Goal: Task Accomplishment & Management: Complete application form

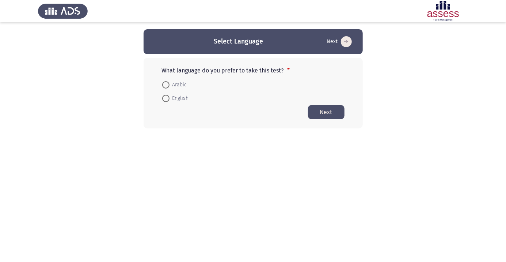
click at [166, 85] on span at bounding box center [166, 85] width 0 height 0
click at [166, 84] on input "Arabic" at bounding box center [165, 84] width 7 height 7
radio input "true"
click at [332, 109] on button "Next" at bounding box center [326, 112] width 37 height 14
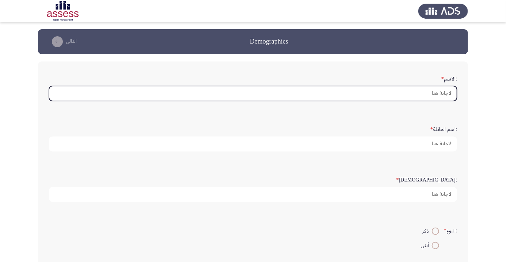
click at [441, 96] on input ":الاسم *" at bounding box center [253, 93] width 408 height 15
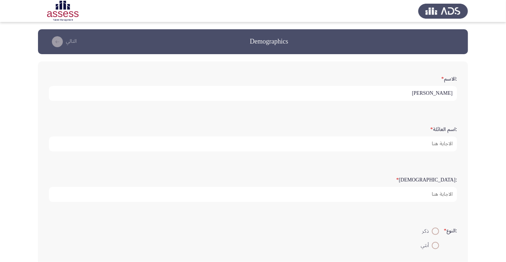
click at [99, 76] on form ":الاسم * محمد صلاح احمد" at bounding box center [253, 86] width 408 height 29
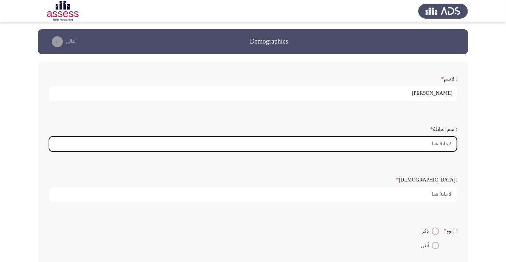
click at [437, 144] on input ":اسم العائلة *" at bounding box center [253, 143] width 408 height 15
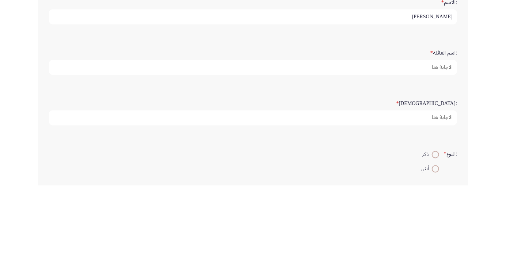
click at [393, 93] on input "محمد صلاح احمد" at bounding box center [253, 93] width 408 height 15
type input "محمد"
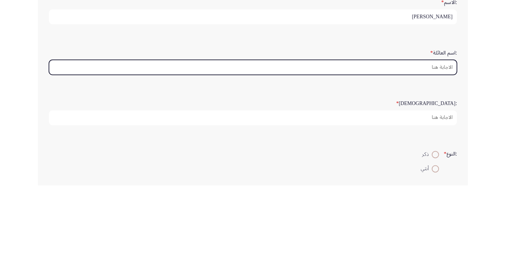
click at [431, 141] on input ":اسم العائلة *" at bounding box center [253, 143] width 408 height 15
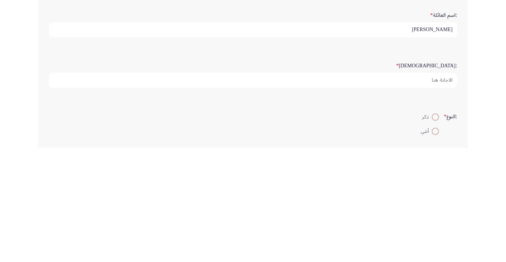
type input "صلاح"
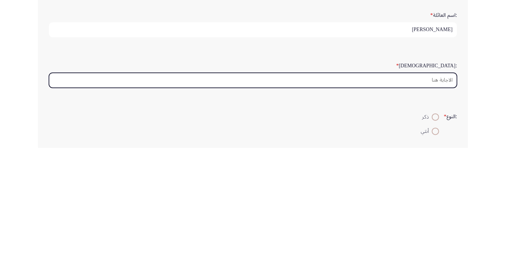
click at [443, 194] on input ":السن *" at bounding box center [253, 194] width 408 height 15
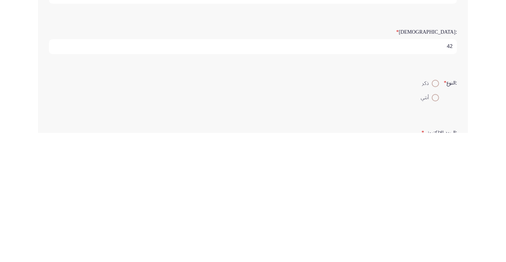
type input "42"
click at [432, 210] on span at bounding box center [435, 212] width 7 height 7
click at [432, 210] on input "ذكر" at bounding box center [435, 212] width 7 height 7
radio input "true"
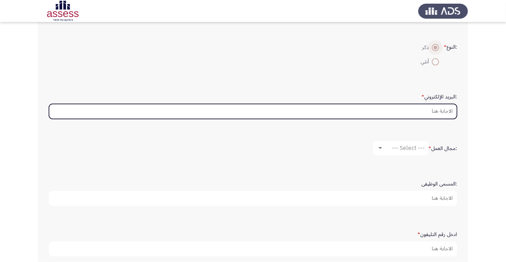
click at [443, 110] on input ":البريد الإلكتروني *" at bounding box center [253, 111] width 408 height 15
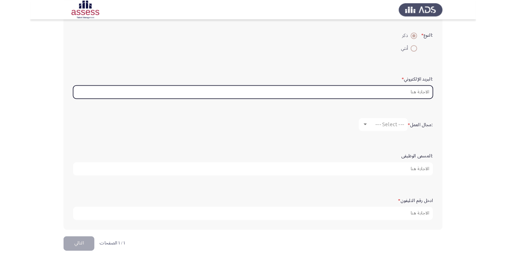
scroll to position [207, 0]
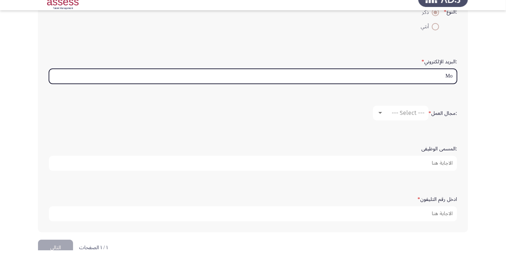
type input "Moh"
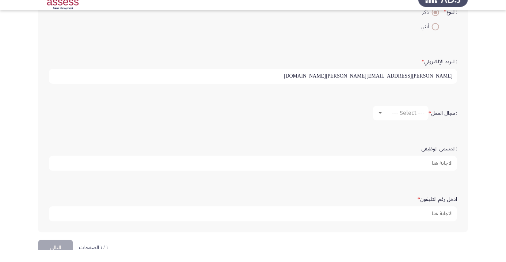
click at [401, 86] on input "mohamed.khafaga@ibnsina-pharma.com" at bounding box center [253, 87] width 408 height 15
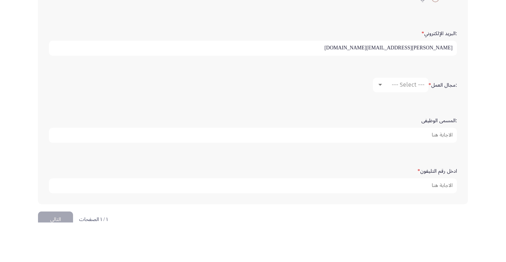
type input "mohamed.salah@ibnsina-pharma.com"
click at [411, 125] on span "--- Select ---" at bounding box center [408, 124] width 33 height 7
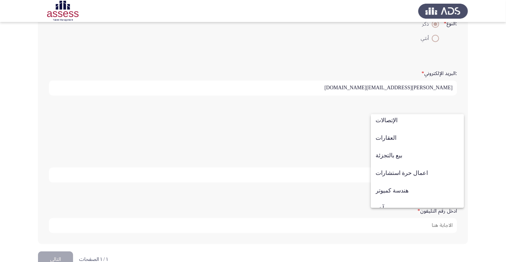
scroll to position [231, 0]
click at [416, 156] on span "بيع بالتجزئة" at bounding box center [418, 155] width 84 height 18
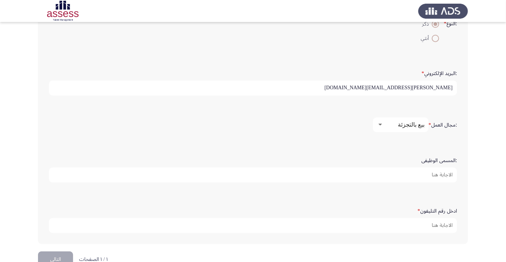
click at [444, 173] on input ":المسمى الوظيفى" at bounding box center [253, 174] width 408 height 15
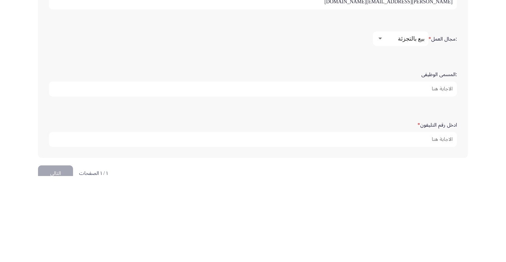
scroll to position [207, 0]
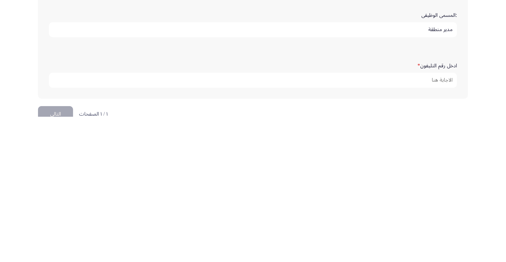
type input "مدير منطقة"
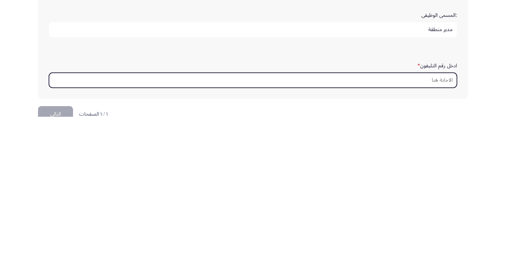
click at [438, 228] on input "ادخل رقم التليفون *" at bounding box center [253, 225] width 408 height 15
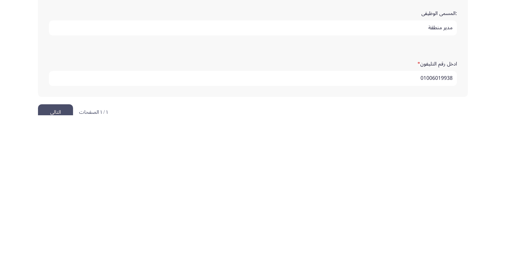
scroll to position [223, 0]
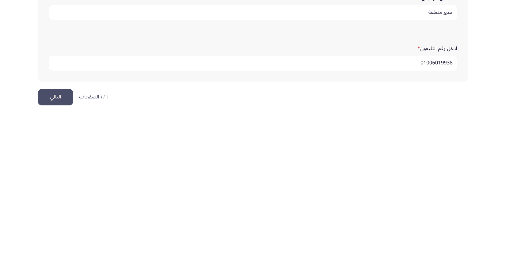
type input "01006019938"
click at [54, 237] on button "التالي" at bounding box center [55, 243] width 35 height 16
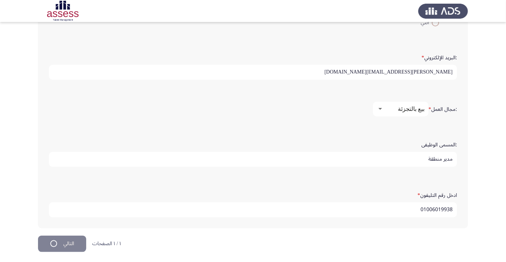
scroll to position [0, 0]
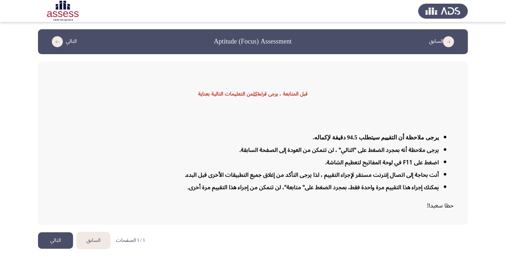
click at [53, 249] on button "التالي" at bounding box center [55, 240] width 35 height 16
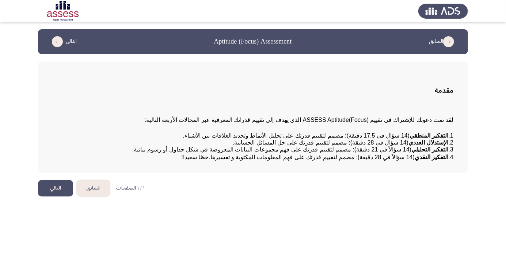
click at [52, 196] on button "التالي" at bounding box center [55, 188] width 35 height 16
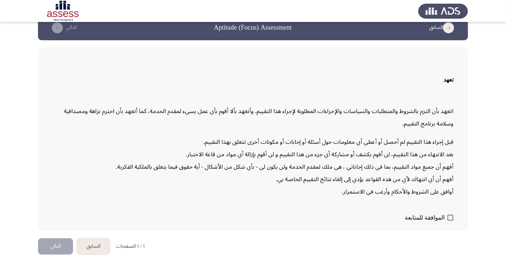
scroll to position [21, 0]
click at [451, 220] on span at bounding box center [451, 218] width 6 height 6
click at [451, 221] on input "الموافقة للمتابعة" at bounding box center [450, 220] width 0 height 0
checkbox input "true"
click at [55, 254] on button "التالي" at bounding box center [55, 246] width 35 height 16
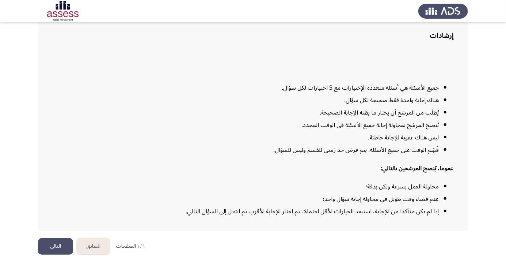
scroll to position [59, 0]
click at [55, 254] on button "التالي" at bounding box center [55, 246] width 35 height 16
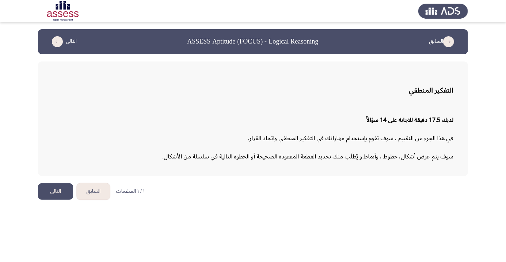
click at [51, 189] on button "التالي" at bounding box center [55, 191] width 35 height 16
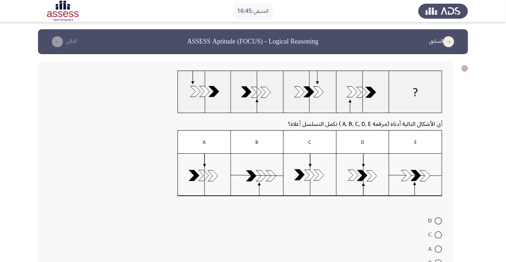
click at [363, 174] on img at bounding box center [310, 163] width 265 height 66
click at [439, 220] on span at bounding box center [438, 220] width 7 height 7
click at [439, 220] on input "D" at bounding box center [438, 220] width 7 height 7
radio input "true"
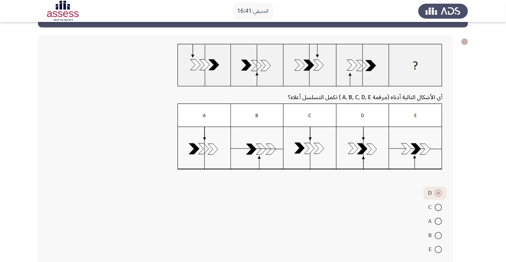
scroll to position [31, 0]
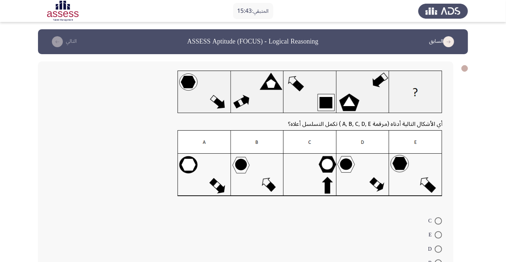
click at [439, 220] on span at bounding box center [438, 220] width 7 height 7
click at [439, 220] on input "C" at bounding box center [438, 220] width 7 height 7
radio input "true"
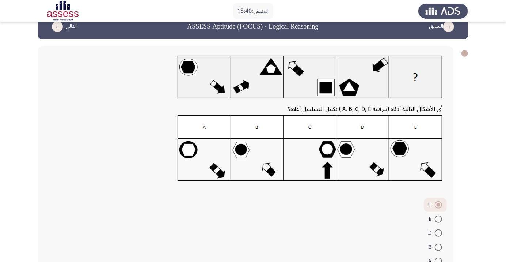
scroll to position [31, 0]
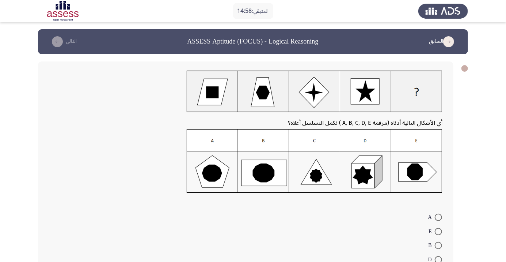
click at [257, 176] on img at bounding box center [315, 161] width 256 height 64
click at [264, 167] on img at bounding box center [315, 161] width 256 height 64
click at [439, 245] on span at bounding box center [438, 245] width 7 height 7
click at [439, 245] on input "B" at bounding box center [438, 245] width 7 height 7
radio input "true"
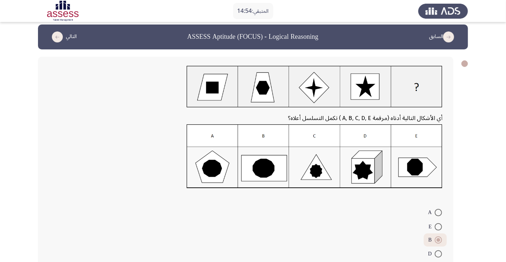
scroll to position [15, 0]
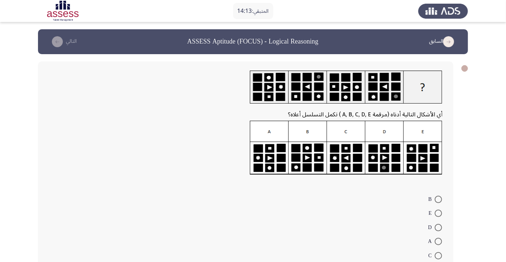
click at [422, 157] on img at bounding box center [346, 148] width 193 height 54
click at [441, 213] on span at bounding box center [438, 212] width 7 height 7
click at [441, 213] on input "E" at bounding box center [438, 212] width 7 height 7
radio input "true"
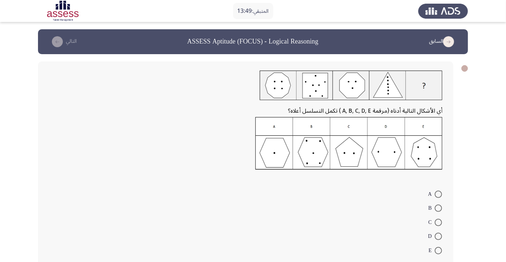
click at [299, 151] on img at bounding box center [349, 143] width 187 height 53
click at [439, 208] on span at bounding box center [438, 207] width 7 height 7
click at [439, 208] on input "B" at bounding box center [438, 207] width 7 height 7
radio input "true"
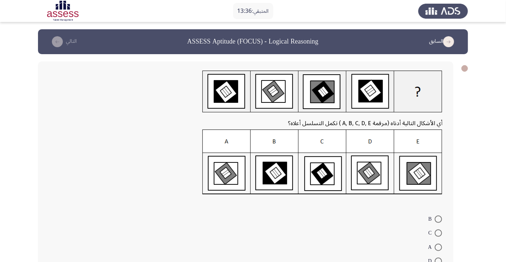
radio input "true"
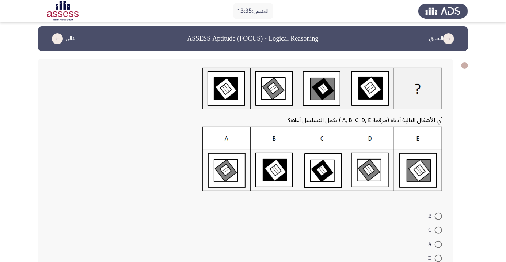
scroll to position [30, 0]
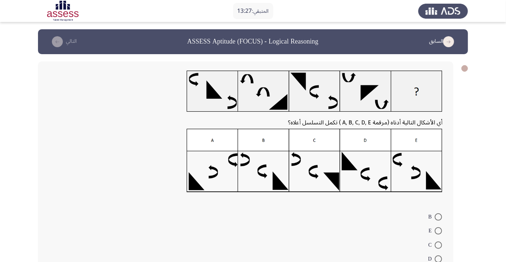
radio input "true"
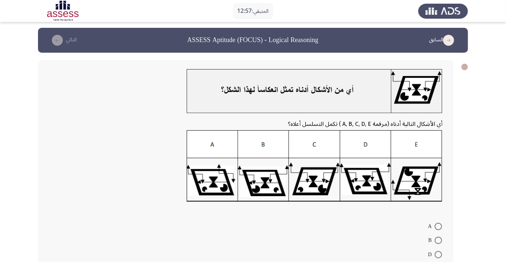
scroll to position [1, 0]
click at [439, 254] on span at bounding box center [438, 254] width 7 height 7
click at [439, 254] on input "D" at bounding box center [438, 254] width 7 height 7
radio input "true"
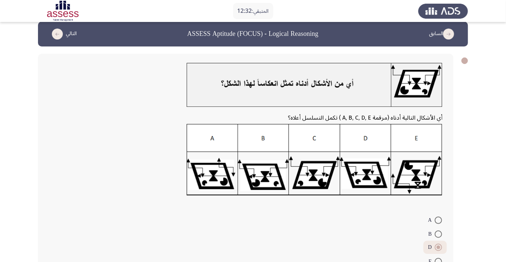
scroll to position [38, 0]
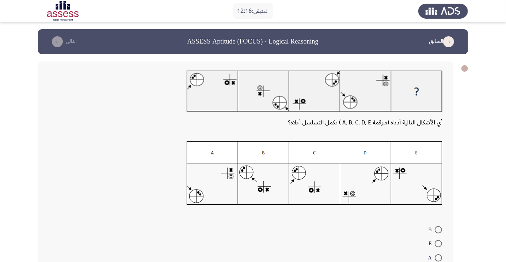
click at [437, 244] on span at bounding box center [438, 243] width 7 height 7
click at [437, 244] on input "E" at bounding box center [438, 243] width 7 height 7
radio input "true"
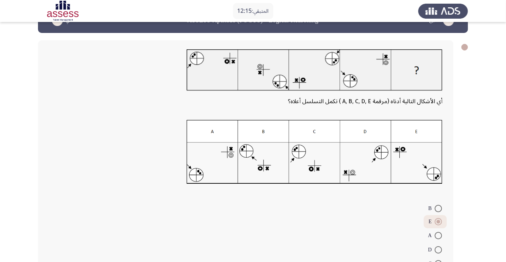
scroll to position [40, 0]
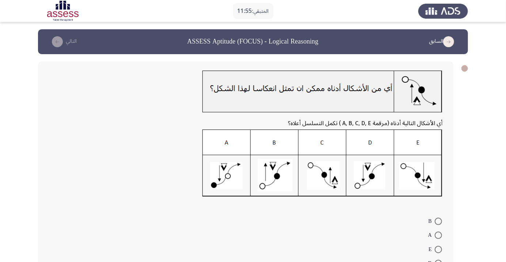
radio input "true"
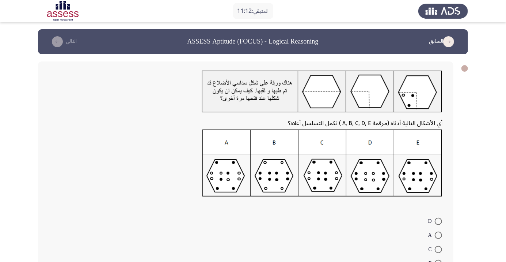
scroll to position [0, 0]
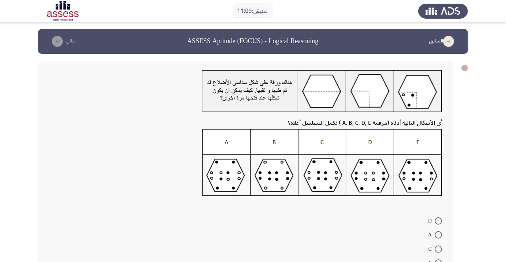
click at [439, 220] on span at bounding box center [438, 220] width 7 height 7
click at [439, 220] on input "D" at bounding box center [438, 220] width 7 height 7
radio input "true"
click at [439, 233] on span at bounding box center [438, 233] width 7 height 7
click at [439, 233] on input "A" at bounding box center [438, 233] width 7 height 7
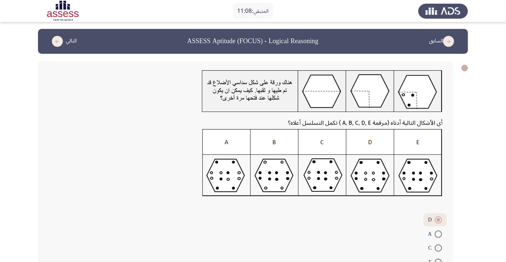
radio input "true"
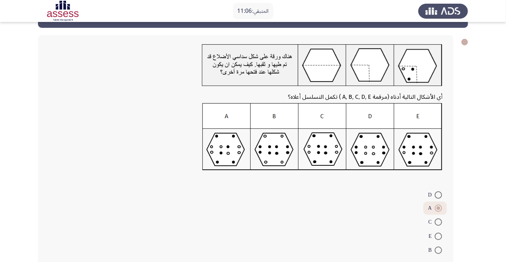
scroll to position [32, 0]
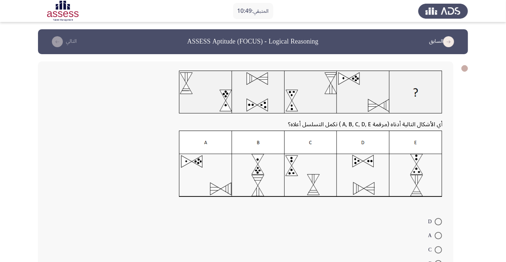
click at [439, 261] on span at bounding box center [438, 263] width 7 height 7
click at [439, 261] on input "E" at bounding box center [438, 263] width 7 height 7
radio input "true"
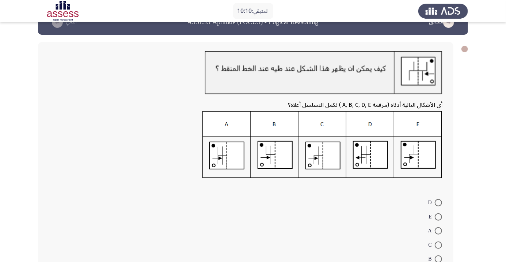
scroll to position [22, 0]
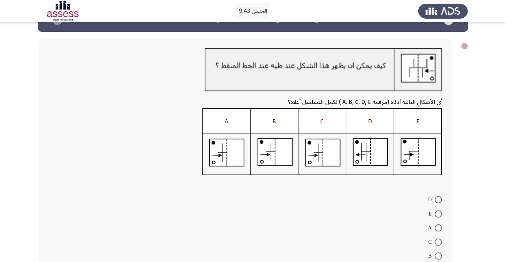
click at [440, 221] on mat-radio-button "A" at bounding box center [435, 227] width 23 height 14
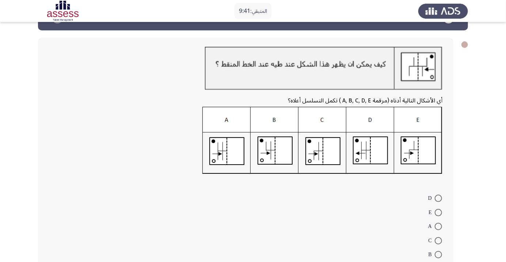
scroll to position [34, 0]
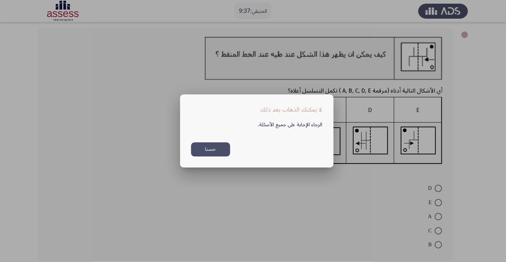
click at [221, 156] on button "حسنا" at bounding box center [210, 149] width 39 height 14
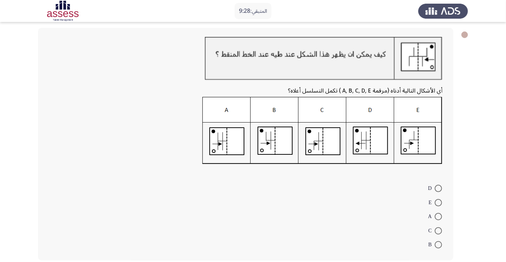
scroll to position [49, 0]
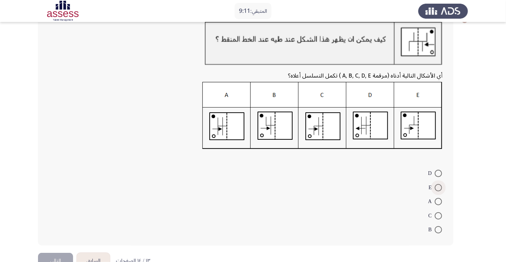
click at [438, 190] on span at bounding box center [438, 187] width 7 height 7
click at [438, 190] on input "E" at bounding box center [438, 187] width 7 height 7
radio input "true"
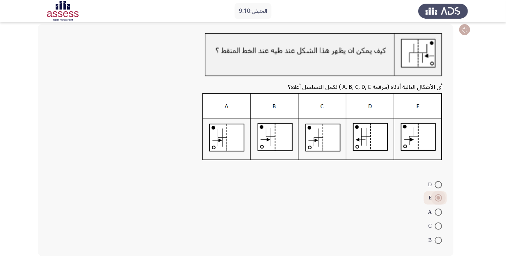
scroll to position [33, 0]
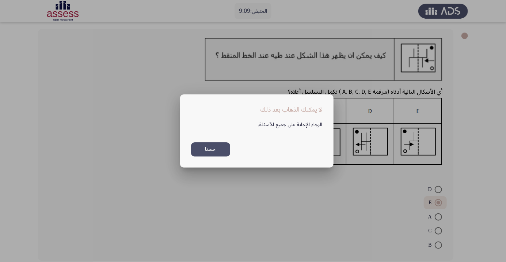
click at [218, 156] on button "حسنا" at bounding box center [210, 149] width 39 height 14
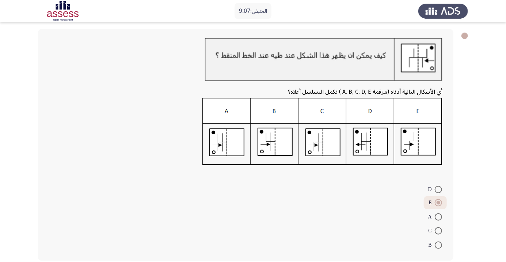
scroll to position [0, 0]
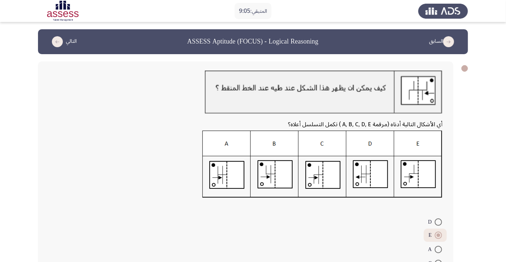
click at [61, 37] on button "التالي" at bounding box center [63, 42] width 32 height 12
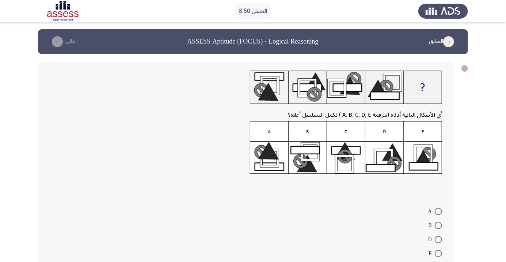
click at [439, 253] on span at bounding box center [438, 253] width 7 height 7
click at [439, 253] on input "E" at bounding box center [438, 253] width 7 height 7
radio input "true"
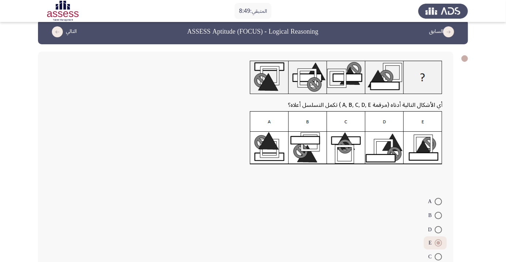
scroll to position [22, 0]
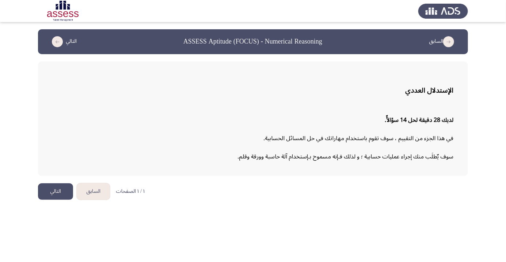
click at [51, 190] on button "التالي" at bounding box center [55, 191] width 35 height 16
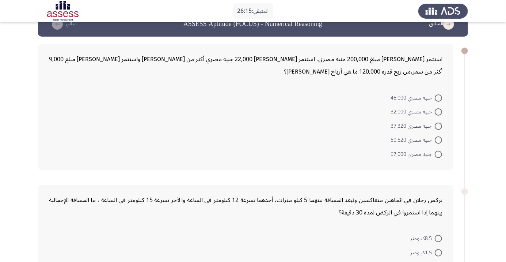
scroll to position [20, 0]
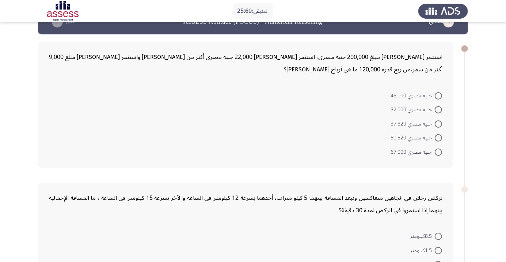
click at [439, 109] on span at bounding box center [438, 109] width 7 height 7
click at [439, 109] on input "جنيه مصري 32,000" at bounding box center [438, 109] width 7 height 7
radio input "true"
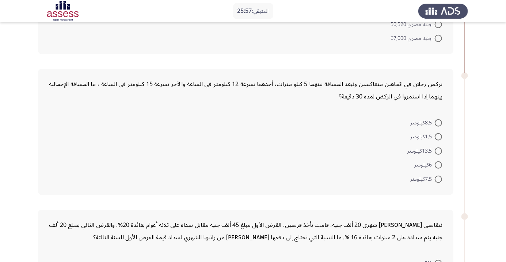
scroll to position [133, 0]
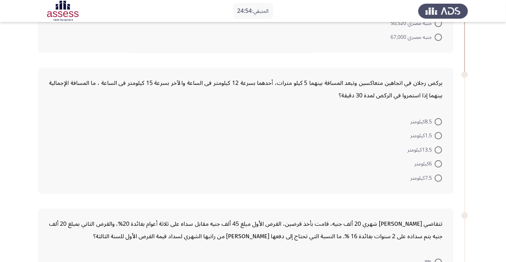
click at [439, 177] on span at bounding box center [438, 177] width 7 height 7
click at [439, 177] on input "7.5كيلومتر" at bounding box center [438, 177] width 7 height 7
radio input "true"
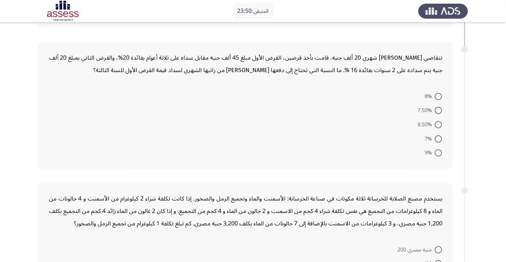
scroll to position [301, 0]
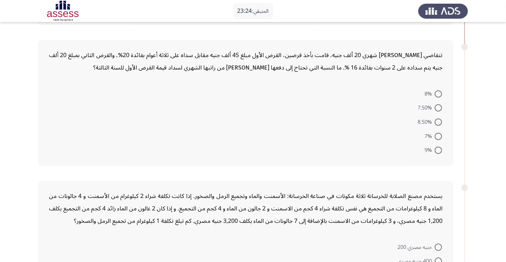
click at [26, 109] on app-assessment-container "المتبقي: 23:24 السابق ASSESS Aptitude (FOCUS) - Numerical Reasoning التالي استث…" at bounding box center [253, 97] width 506 height 739
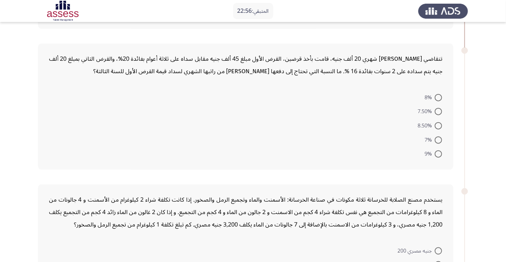
scroll to position [296, 0]
click at [438, 114] on span at bounding box center [438, 112] width 7 height 7
click at [438, 114] on input "7.50%" at bounding box center [438, 112] width 7 height 7
radio input "true"
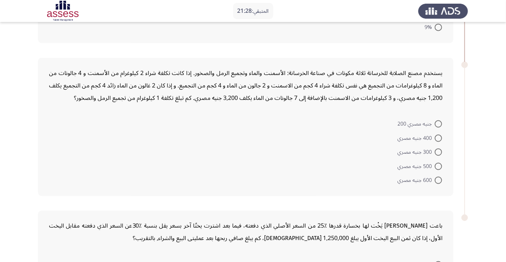
scroll to position [424, 0]
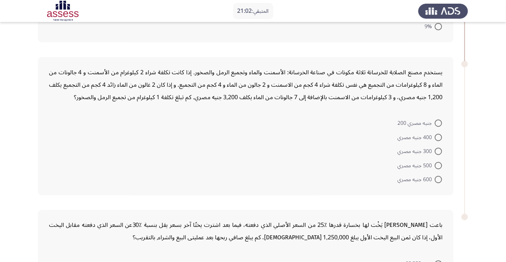
click at [439, 150] on span at bounding box center [438, 151] width 7 height 7
click at [439, 150] on input "300 جنيه مصري" at bounding box center [438, 151] width 7 height 7
radio input "true"
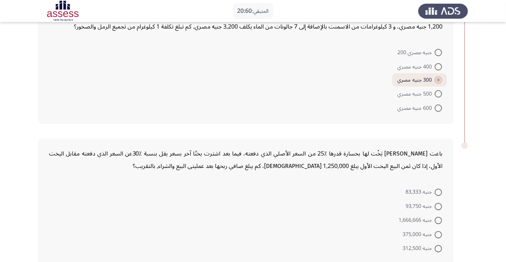
scroll to position [497, 0]
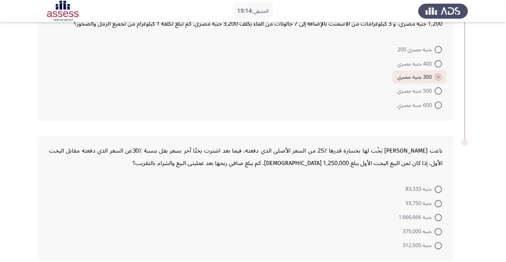
click at [439, 188] on span at bounding box center [438, 189] width 7 height 7
click at [439, 188] on input "جنيه 83,333" at bounding box center [438, 189] width 7 height 7
radio input "true"
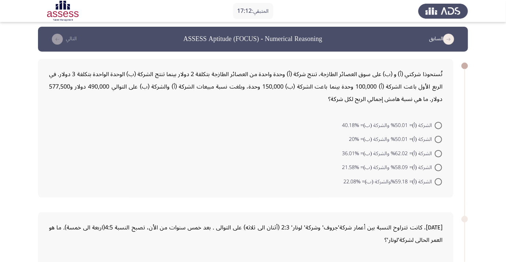
scroll to position [3, 0]
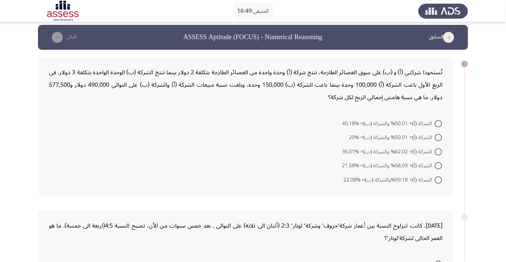
scroll to position [5, 0]
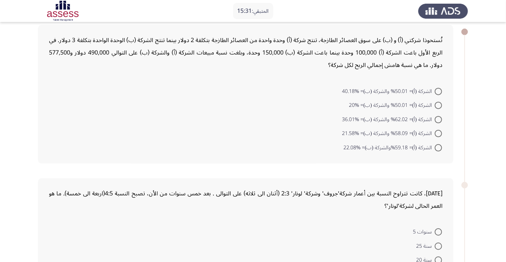
scroll to position [36, 0]
click at [439, 133] on span at bounding box center [438, 134] width 7 height 7
click at [439, 133] on input "الشركة (أ)= 58.09% والشركة (ب)= %21.58" at bounding box center [438, 134] width 7 height 7
radio input "true"
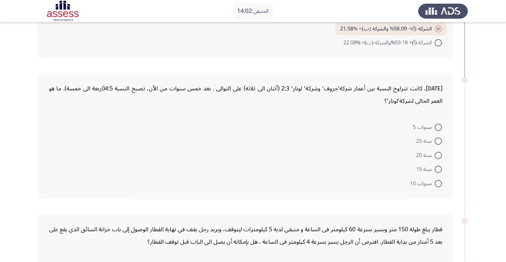
scroll to position [150, 0]
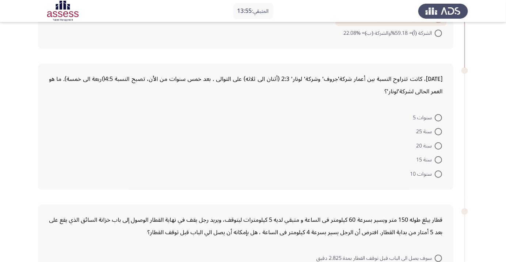
click at [439, 117] on span at bounding box center [438, 117] width 7 height 7
click at [439, 117] on input "سنوات 5" at bounding box center [438, 117] width 7 height 7
radio input "true"
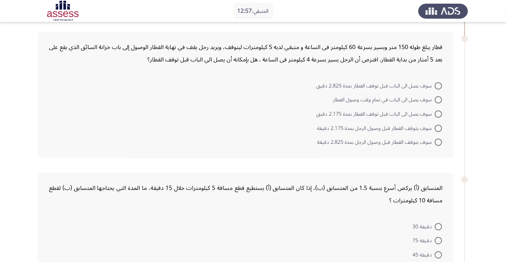
scroll to position [322, 0]
click at [436, 99] on span at bounding box center [438, 99] width 7 height 7
click at [436, 99] on input "سوف يصل الى الباب في تمام وقت وصول القطار" at bounding box center [438, 99] width 7 height 7
radio input "true"
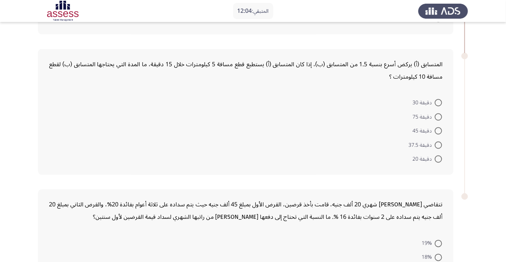
scroll to position [445, 0]
click at [442, 197] on div "تتقاضي مريم راتب شهري 20 ألف جنيه، قامت بأخذ قرضين، القرض الأول بمبلغ 45 ألف جن…" at bounding box center [246, 252] width 416 height 126
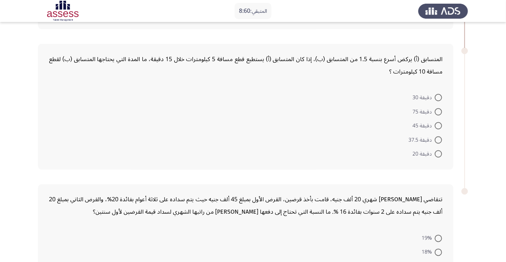
scroll to position [432, 0]
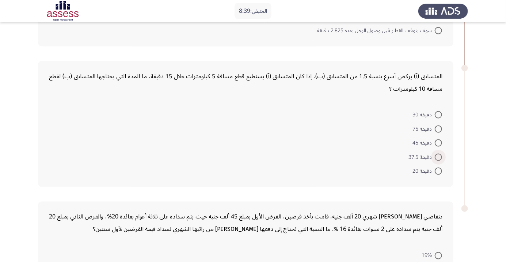
click at [439, 156] on span at bounding box center [438, 157] width 7 height 7
click at [439, 156] on input "دقيقة 37.5" at bounding box center [438, 157] width 7 height 7
radio input "true"
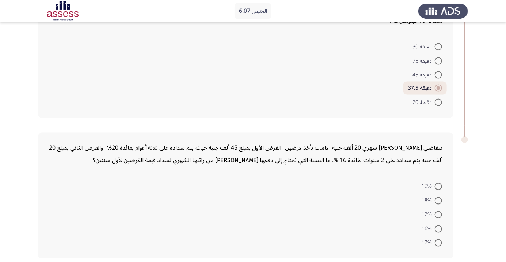
scroll to position [512, 0]
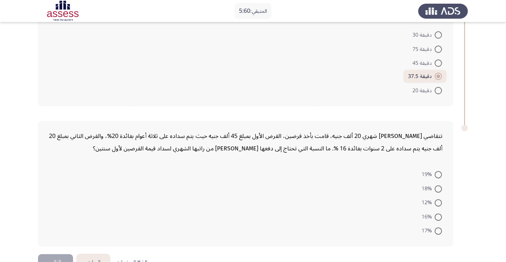
click at [436, 188] on span at bounding box center [438, 188] width 7 height 7
click at [436, 188] on input "18%" at bounding box center [438, 188] width 7 height 7
radio input "true"
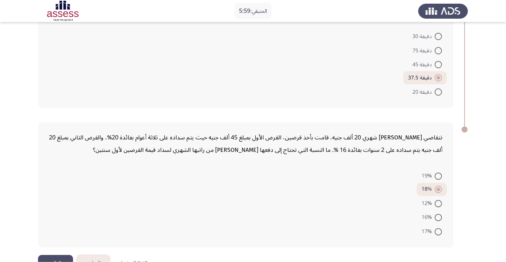
scroll to position [496, 0]
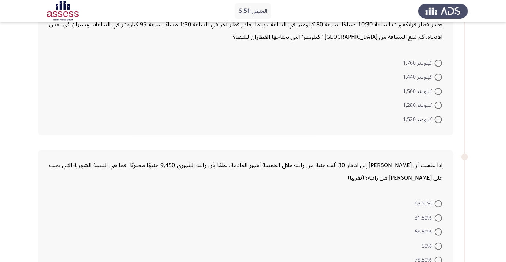
scroll to position [0, 0]
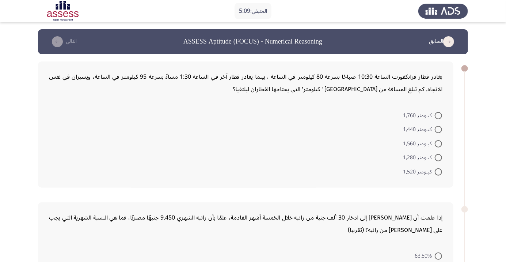
click at [439, 143] on span at bounding box center [438, 143] width 7 height 7
click at [439, 143] on input "كيلومتر 1,560" at bounding box center [438, 143] width 7 height 7
radio input "true"
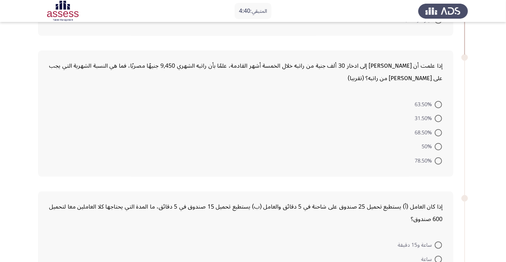
scroll to position [137, 0]
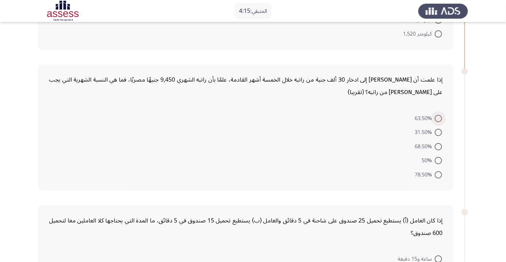
click at [431, 120] on span "63.50%" at bounding box center [425, 118] width 20 height 9
click at [435, 120] on input "63.50%" at bounding box center [438, 118] width 7 height 7
radio input "true"
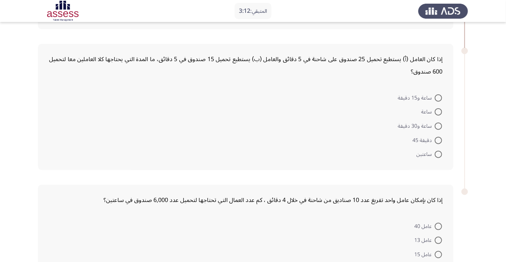
scroll to position [303, 0]
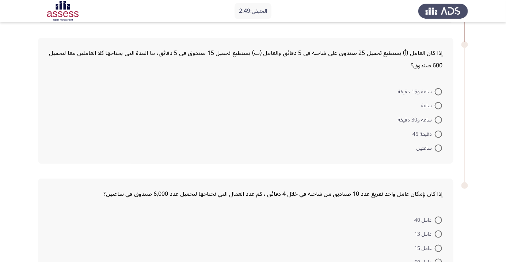
click at [439, 105] on span at bounding box center [438, 105] width 7 height 7
click at [439, 105] on input "ساعة" at bounding box center [438, 105] width 7 height 7
radio input "true"
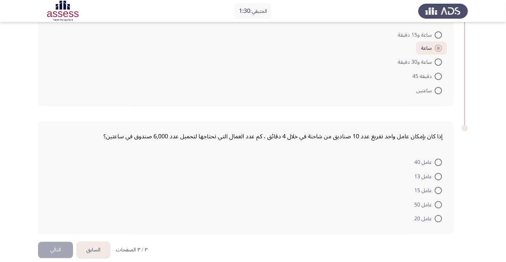
scroll to position [365, 0]
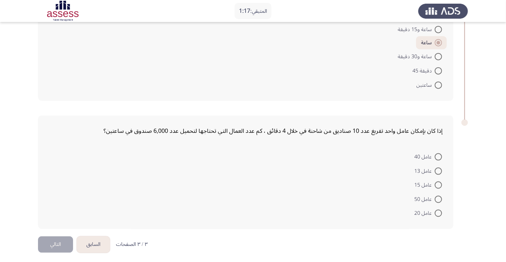
click at [439, 184] on span at bounding box center [438, 184] width 7 height 7
click at [439, 184] on input "عامل 15" at bounding box center [438, 184] width 7 height 7
radio input "true"
click at [54, 248] on button "التالي" at bounding box center [55, 243] width 35 height 16
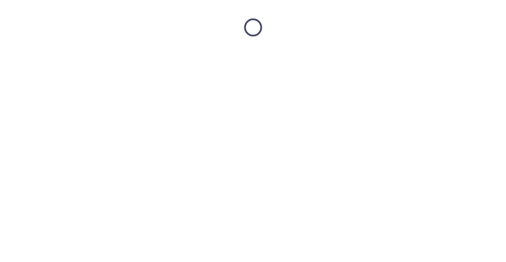
scroll to position [0, 0]
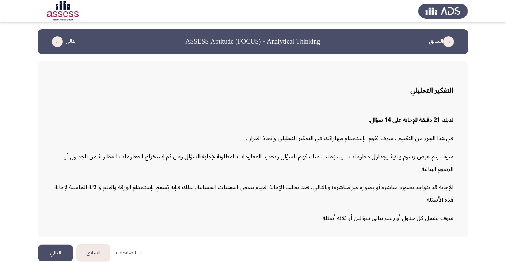
click at [61, 42] on icon "load next page" at bounding box center [57, 41] width 11 height 11
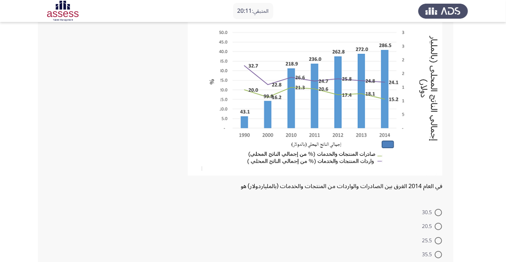
scroll to position [62, 0]
click at [0, 177] on app-assessment-container "المتبقي: 19:37 السابق ASSESS Aptitude (FOCUS) - Analytical Thinking التالي في ا…" at bounding box center [253, 129] width 506 height 325
click at [0, 178] on app-assessment-container "المتبقي: 19:34 السابق ASSESS Aptitude (FOCUS) - Analytical Thinking التالي في ا…" at bounding box center [253, 129] width 506 height 325
click at [0, 179] on app-assessment-container "المتبقي: 19:33 السابق ASSESS Aptitude (FOCUS) - Analytical Thinking التالي في ا…" at bounding box center [253, 129] width 506 height 325
click at [0, 178] on app-assessment-container "المتبقي: 19:33 السابق ASSESS Aptitude (FOCUS) - Analytical Thinking التالي في ا…" at bounding box center [253, 129] width 506 height 325
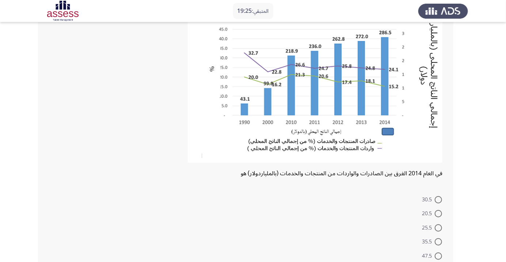
scroll to position [79, 0]
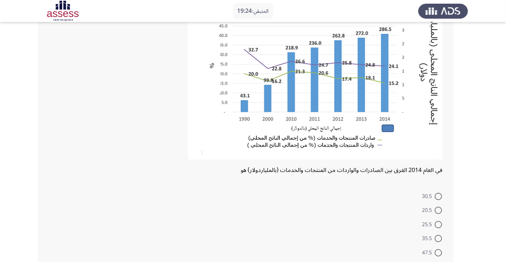
click at [0, 215] on app-assessment-container "المتبقي: 19:24 السابق ASSESS Aptitude (FOCUS) - Analytical Thinking التالي في ا…" at bounding box center [253, 113] width 506 height 325
click at [439, 224] on span at bounding box center [438, 224] width 7 height 7
click at [439, 224] on input "25.5" at bounding box center [438, 224] width 7 height 7
radio input "true"
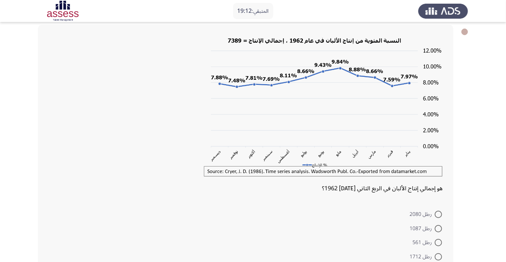
scroll to position [31, 0]
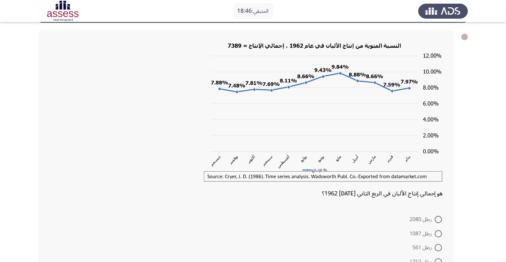
click at [356, 170] on img at bounding box center [315, 111] width 256 height 144
click at [335, 161] on img at bounding box center [315, 111] width 256 height 144
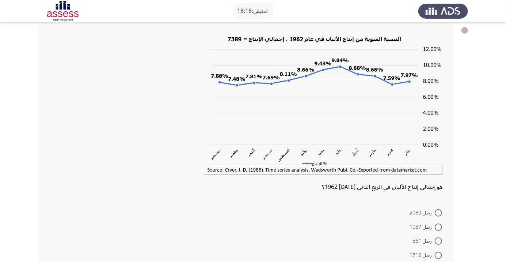
scroll to position [38, 0]
click at [436, 227] on span at bounding box center [438, 226] width 7 height 7
click at [436, 227] on input "رطل 1087" at bounding box center [438, 226] width 7 height 7
radio input "true"
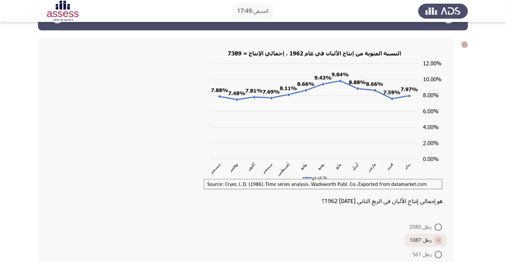
scroll to position [19, 0]
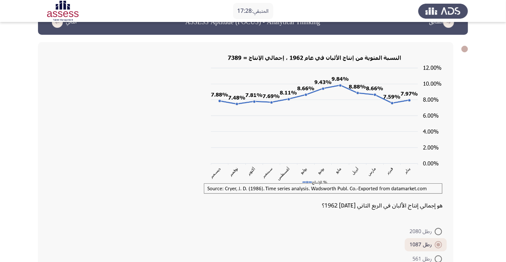
radio input "true"
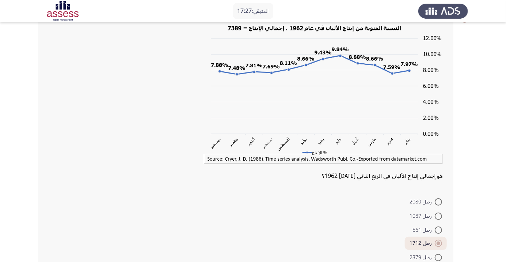
scroll to position [61, 0]
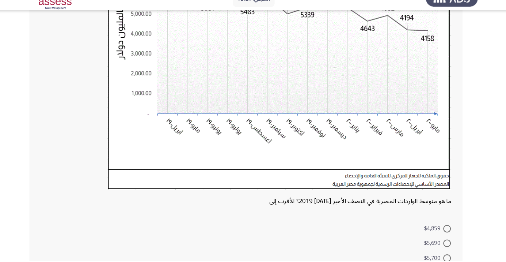
scroll to position [178, 0]
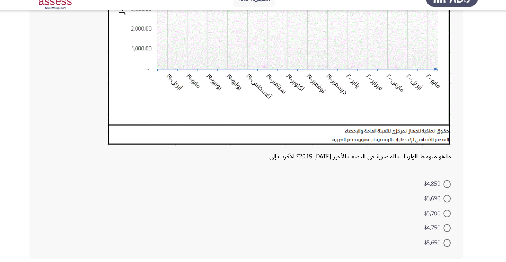
click at [439, 202] on span at bounding box center [438, 202] width 7 height 7
click at [439, 202] on input "$5,690" at bounding box center [438, 202] width 7 height 7
radio input "true"
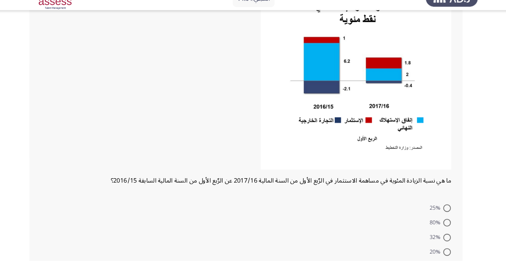
scroll to position [78, 0]
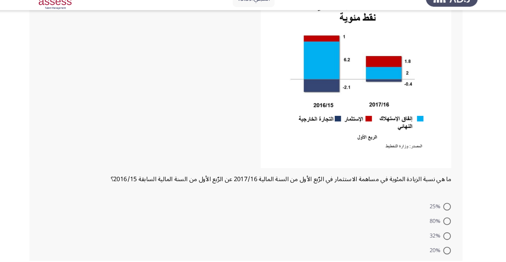
click at [440, 226] on span at bounding box center [438, 223] width 7 height 7
click at [440, 226] on input "80%" at bounding box center [438, 223] width 7 height 7
radio input "true"
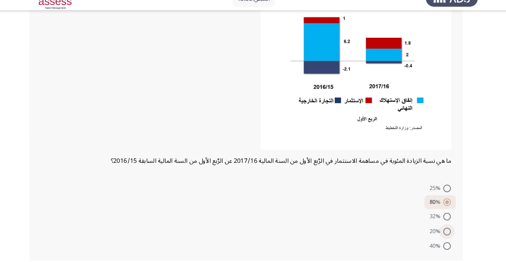
scroll to position [99, 0]
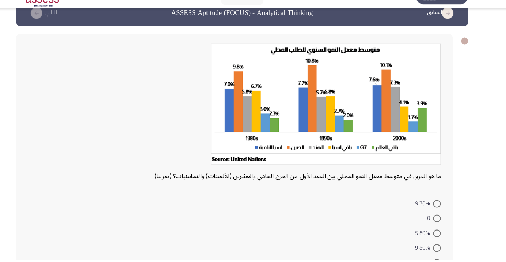
scroll to position [15, 0]
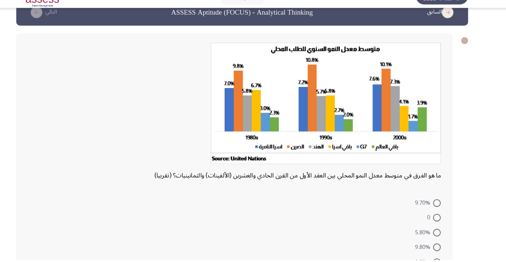
click at [439, 261] on span at bounding box center [438, 263] width 7 height 7
click at [439, 261] on input "2.50%" at bounding box center [438, 263] width 7 height 7
radio input "true"
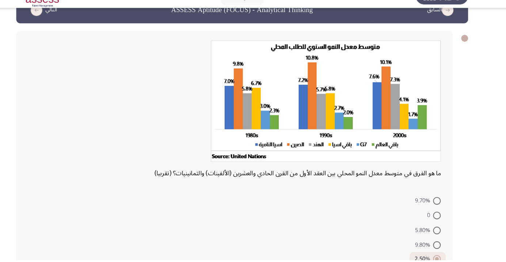
scroll to position [34, 0]
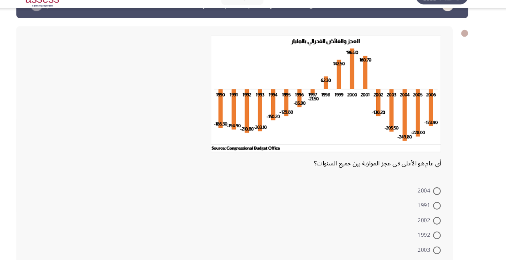
scroll to position [23, 0]
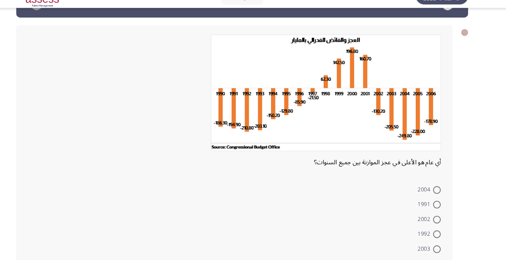
click at [439, 195] on span at bounding box center [438, 195] width 7 height 7
click at [439, 195] on input "2004" at bounding box center [438, 195] width 7 height 7
radio input "true"
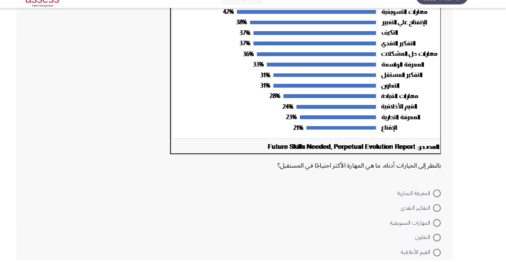
scroll to position [103, 0]
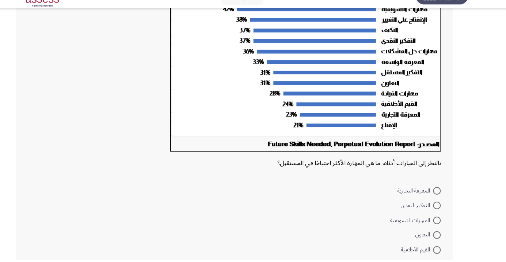
click at [439, 223] on span at bounding box center [438, 223] width 7 height 7
click at [439, 223] on input "المهارات التسويقية" at bounding box center [438, 223] width 7 height 7
radio input "true"
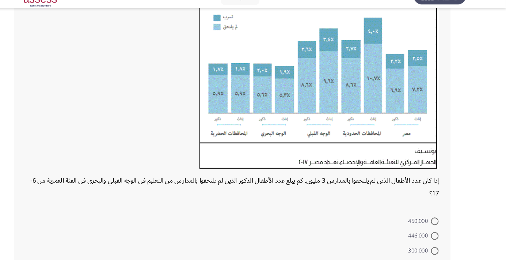
scroll to position [84, 0]
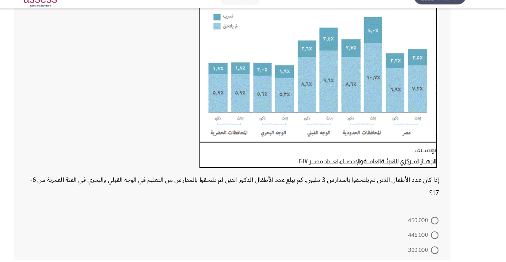
click at [439, 237] on span at bounding box center [438, 237] width 7 height 7
click at [439, 237] on input "446,000" at bounding box center [438, 237] width 7 height 7
radio input "true"
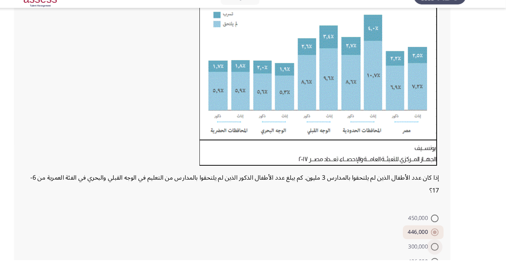
scroll to position [119, 0]
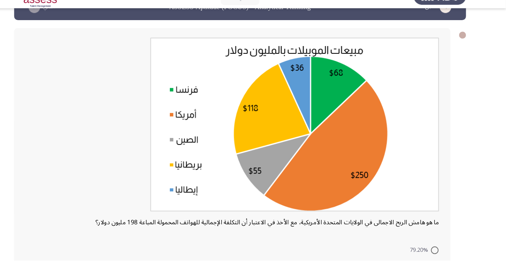
scroll to position [24, 0]
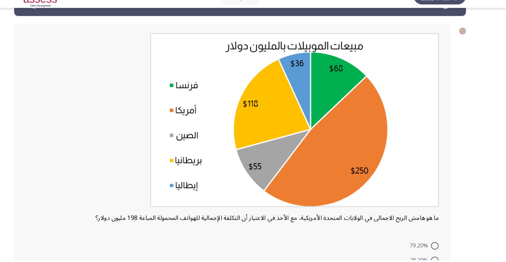
click at [60, 164] on div at bounding box center [246, 131] width 394 height 170
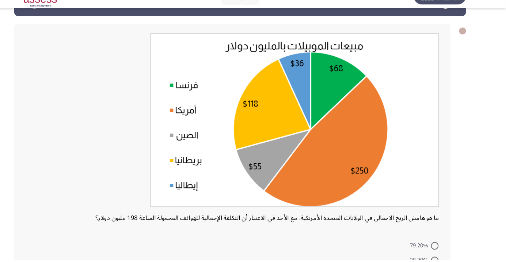
click at [60, 164] on div at bounding box center [246, 131] width 394 height 170
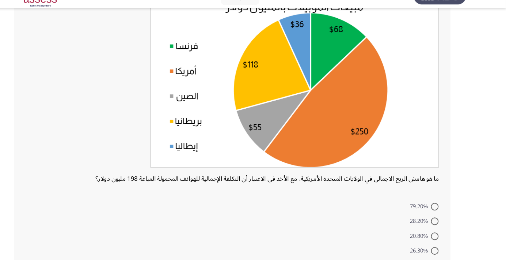
scroll to position [63, 0]
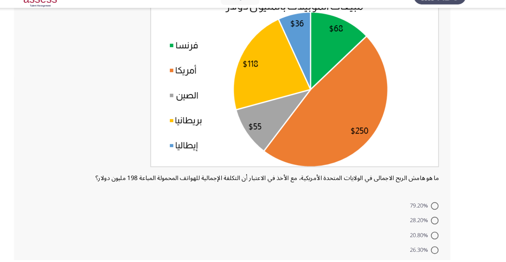
click at [437, 250] on span at bounding box center [438, 252] width 7 height 7
click at [437, 250] on input "26.30%" at bounding box center [438, 252] width 7 height 7
radio input "true"
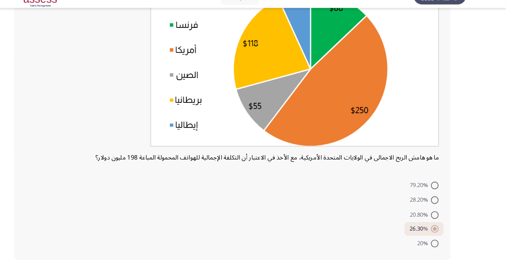
scroll to position [83, 0]
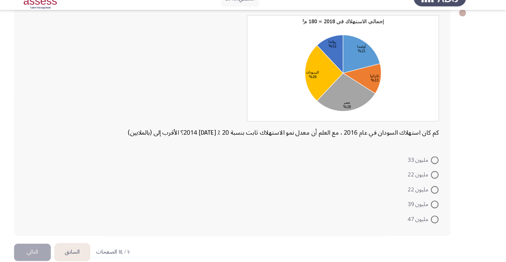
scroll to position [46, 0]
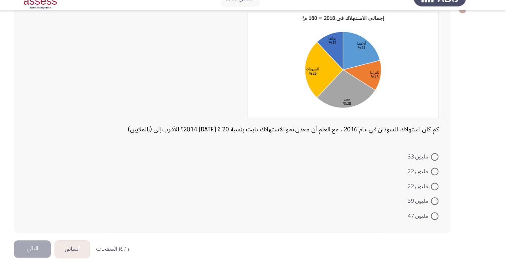
click at [439, 161] on span at bounding box center [438, 161] width 7 height 7
click at [439, 161] on input "مليون 33" at bounding box center [438, 161] width 7 height 7
radio input "true"
click at [46, 250] on button "التالي" at bounding box center [55, 248] width 35 height 16
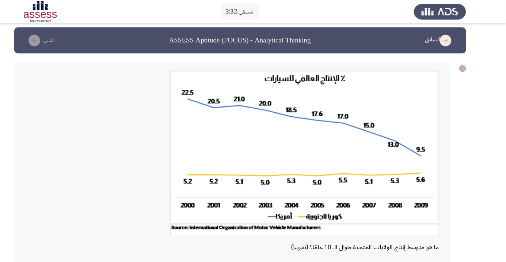
scroll to position [0, 0]
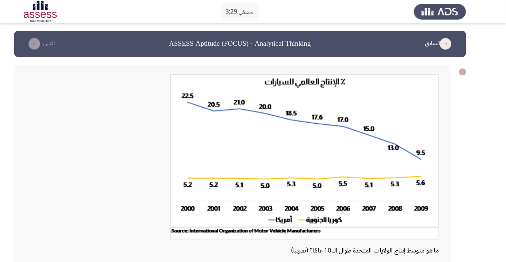
click at [24, 189] on app-assessment-container "المتبقي: 3:29 السابق ASSESS Aptitude (FOCUS) - Analytical Thinking التالي ما هو…" at bounding box center [253, 186] width 506 height 315
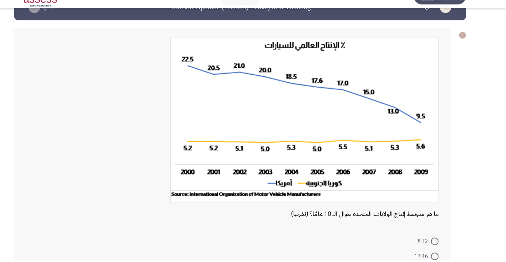
scroll to position [23, 0]
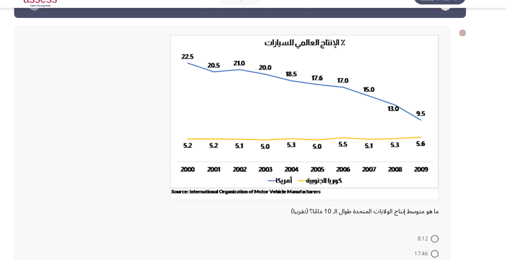
click at [454, 208] on div "ما هو متوسط إنتاج الولايات المتحدة طوال الـ 10 عامًا؟ (تقريبا) 8.12 17.46 9.71 …" at bounding box center [253, 176] width 430 height 290
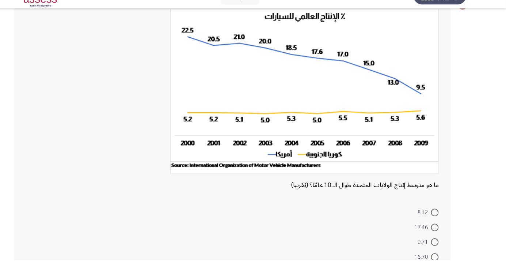
scroll to position [53, 0]
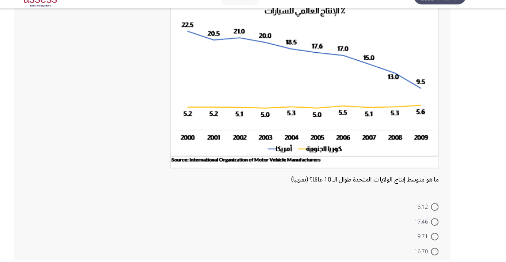
click at [439, 225] on span at bounding box center [438, 225] width 7 height 7
click at [439, 225] on input "17.46" at bounding box center [438, 225] width 7 height 7
radio input "true"
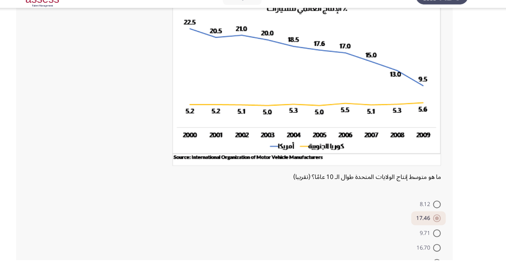
scroll to position [75, 0]
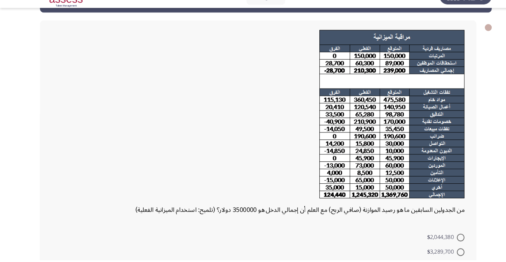
scroll to position [28, 0]
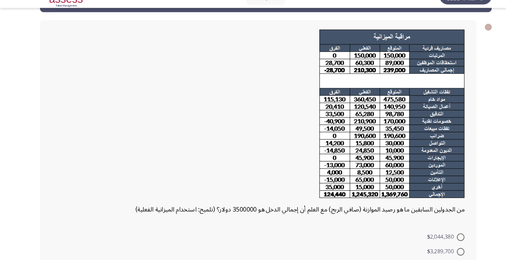
click at [439, 253] on span at bounding box center [438, 253] width 7 height 7
click at [439, 253] on input "$3,289,700" at bounding box center [438, 253] width 7 height 7
radio input "true"
click at [439, 254] on span at bounding box center [439, 253] width 4 height 4
click at [439, 254] on input "$3,289,700" at bounding box center [438, 252] width 7 height 7
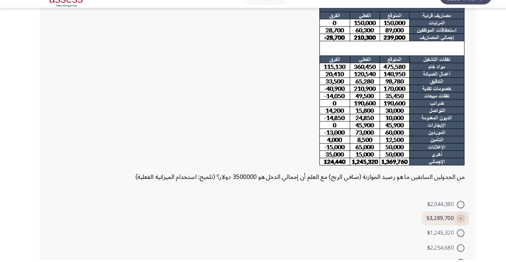
scroll to position [79, 0]
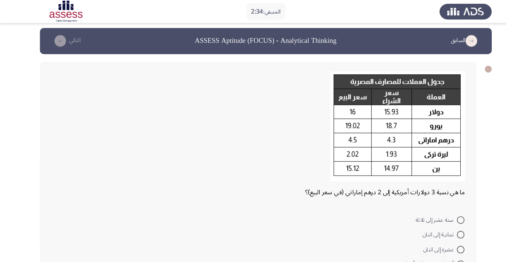
scroll to position [0, 0]
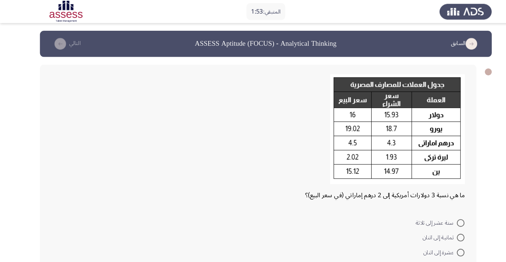
click at [435, 250] on span at bounding box center [438, 253] width 7 height 7
click at [435, 250] on input "أربعة وعشرون إلى أربعة ونصف" at bounding box center [438, 253] width 7 height 7
radio input "true"
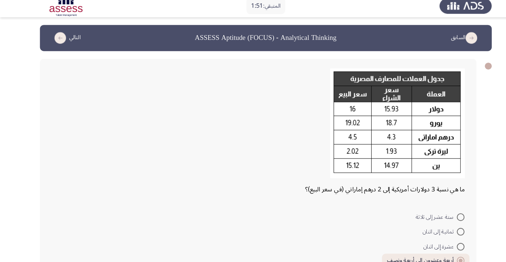
scroll to position [23, 0]
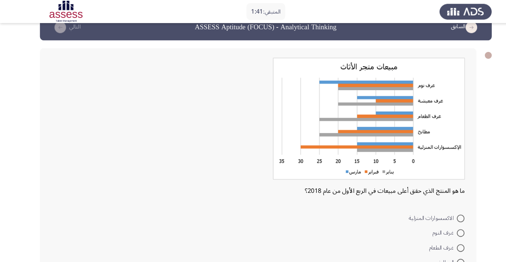
scroll to position [15, 0]
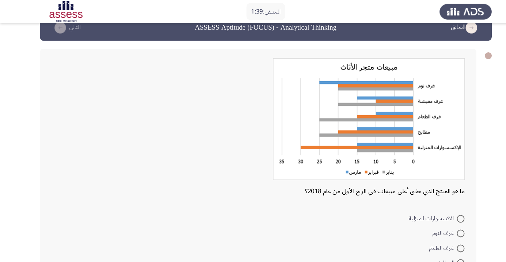
click at [309, 228] on form "الاكسسوارات المنزلية غرف النوم غرف الطعام المطابخ غرف المعيشة" at bounding box center [246, 235] width 394 height 71
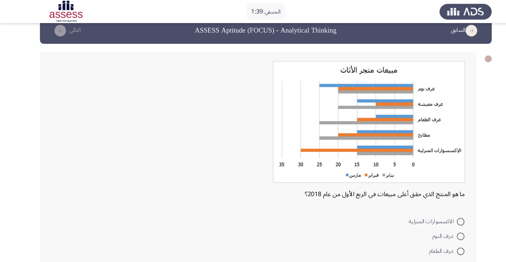
scroll to position [9, 0]
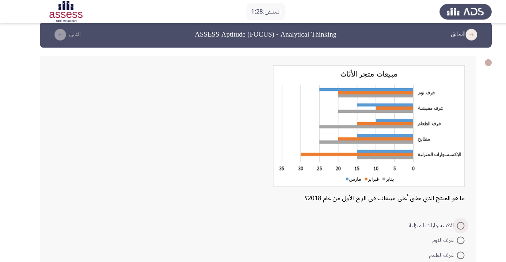
click at [439, 214] on span at bounding box center [438, 214] width 7 height 7
click at [439, 214] on input "الاكسسوارات المنزلية" at bounding box center [438, 214] width 7 height 7
radio input "true"
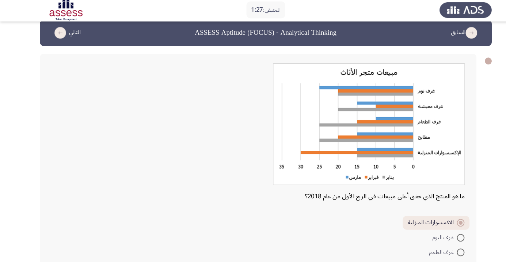
scroll to position [34, 0]
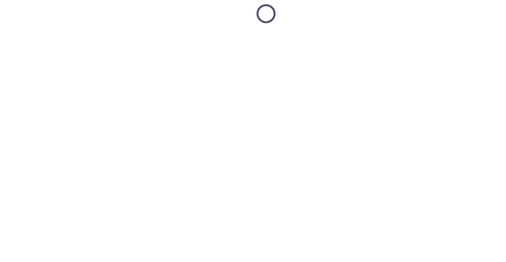
scroll to position [0, 0]
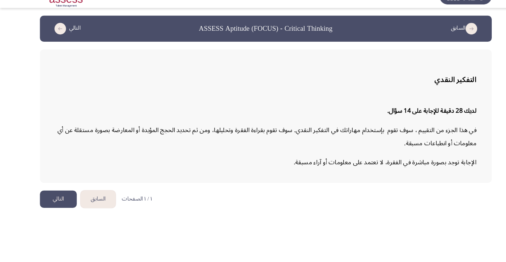
click at [51, 207] on button "التالي" at bounding box center [55, 204] width 35 height 16
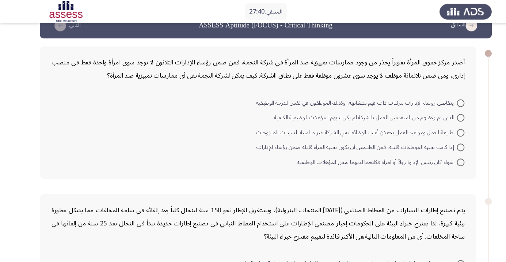
scroll to position [17, 0]
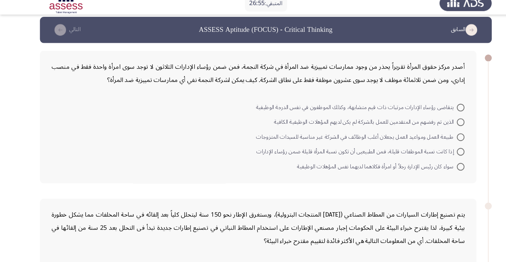
scroll to position [5, 0]
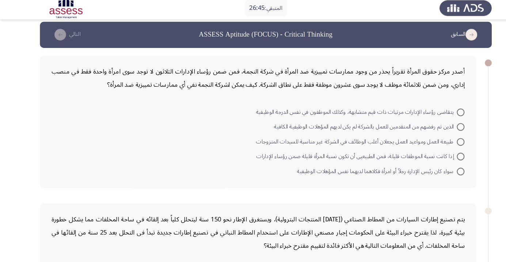
click at [439, 152] on span at bounding box center [438, 152] width 7 height 7
click at [439, 152] on input "إذا كانت نسبة الموظفات قليلة، فمن الطبيعيى أن تكون نسبة المرأة قليلة ضمن رؤساء …" at bounding box center [438, 152] width 7 height 7
radio input "true"
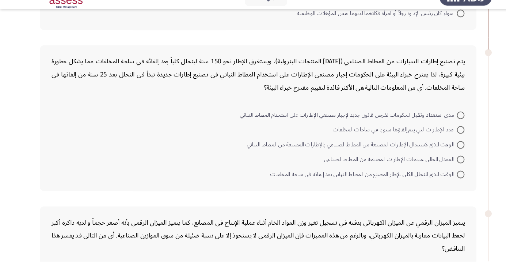
scroll to position [159, 0]
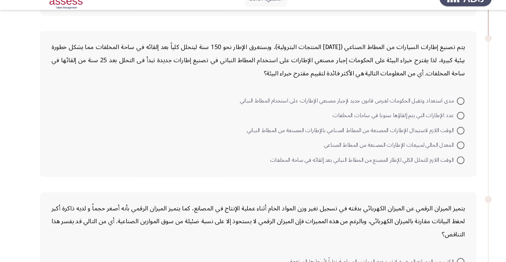
click at [435, 108] on span at bounding box center [438, 108] width 7 height 7
click at [435, 108] on input "مدى استعداد وتقبل الحكومات لفرض قانون جديد لإجبار مصنعي الإطارات على استخدام ال…" at bounding box center [438, 108] width 7 height 7
radio input "true"
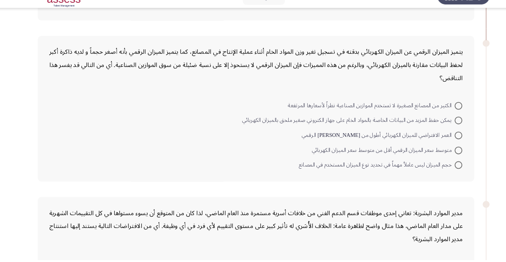
scroll to position [305, 0]
click at [439, 170] on span at bounding box center [438, 170] width 7 height 7
click at [439, 170] on input "حجم الميزان ليس عاملاُ مهماً في تحديد نوع الميزان المستخدم في المصانع" at bounding box center [438, 170] width 7 height 7
radio input "true"
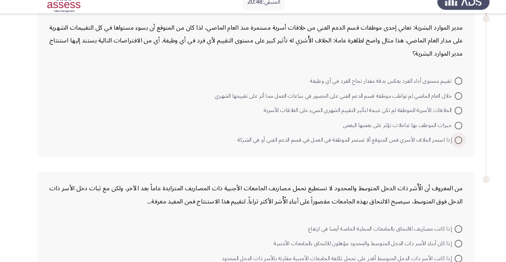
scroll to position [486, 0]
click at [439, 141] on span at bounding box center [438, 142] width 7 height 7
click at [439, 141] on input "إذا استمر الخلاف الأسري فمن المتوقع ألا تستمر الموظفة في العمل في قسم الدعم الف…" at bounding box center [438, 142] width 7 height 7
radio input "true"
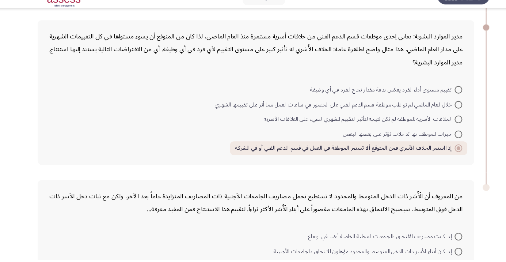
scroll to position [522, 0]
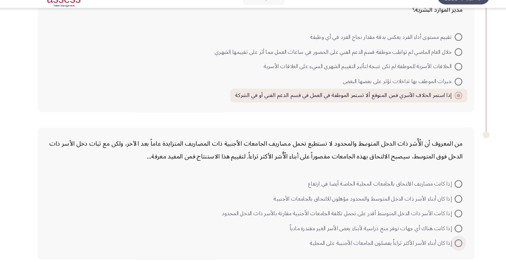
click at [435, 243] on span at bounding box center [438, 245] width 7 height 7
click at [435, 243] on input "إذا كان أبناء الأسر الأكثر ثراءاً يفضلون الجامعات الأجنبية على المحلية" at bounding box center [438, 245] width 7 height 7
radio input "true"
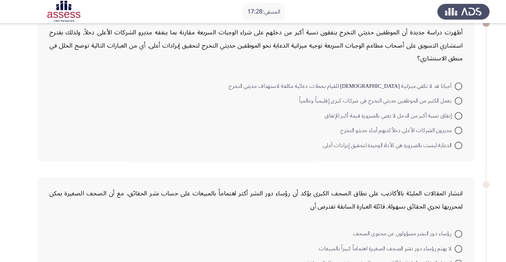
scroll to position [46, 0]
click at [439, 110] on span at bounding box center [438, 110] width 7 height 7
click at [439, 110] on input "إنفاق نسبة أكبر من الدخل لا يعني بالضرورة قيمة أكبر للإنفاق" at bounding box center [438, 110] width 7 height 7
radio input "true"
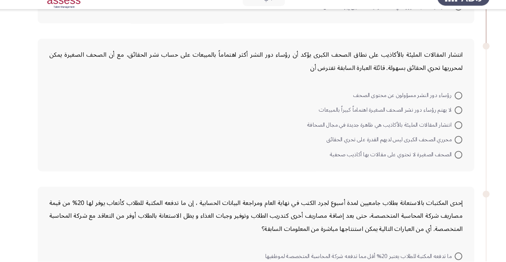
scroll to position [163, 0]
click at [439, 117] on span at bounding box center [438, 117] width 7 height 7
click at [439, 117] on input "لا يهتم رؤساء دور نشر الصحف الصغيرة اهتماماً كبيراً بالمبيعات" at bounding box center [438, 117] width 7 height 7
radio input "true"
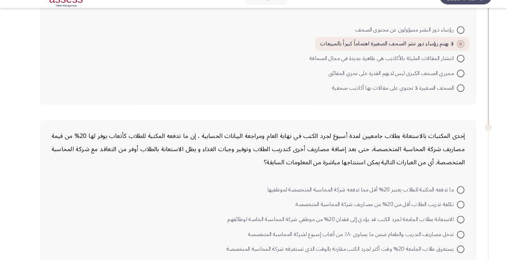
scroll to position [226, 0]
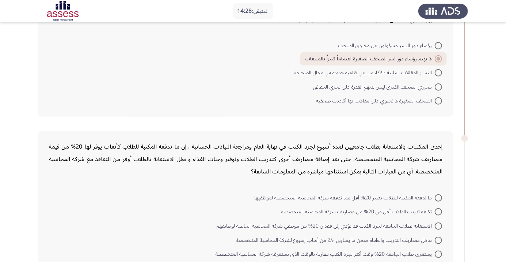
scroll to position [222, 0]
click at [1, 254] on app-assessment-container "المتبقي: 14:20 السابق ASSESS Aptitude (FOCUS) - Critical Thinking التالي أظهرت …" at bounding box center [253, 195] width 506 height 776
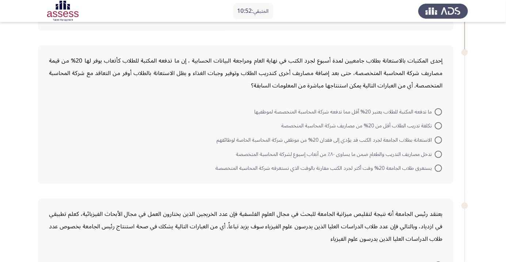
scroll to position [298, 0]
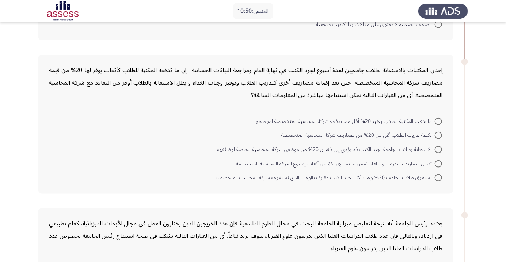
click at [439, 135] on span at bounding box center [438, 135] width 7 height 7
click at [439, 135] on input "تكلفة تدريب الطلاب أقل من 20% من مصاريف شركة المحاسبة المتخصصة" at bounding box center [438, 135] width 7 height 7
radio input "true"
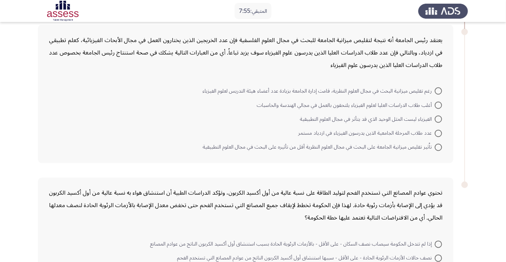
scroll to position [484, 0]
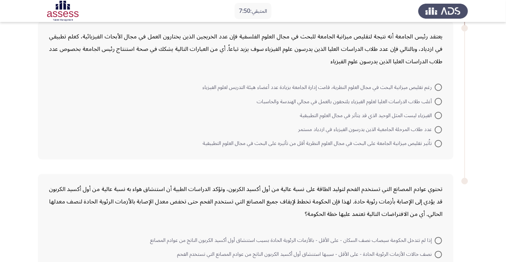
click at [439, 122] on mat-radio-button "عدد طلاب المرحلة الجامعية الذين يدرسون الفيزياء في ازدياد مستمر" at bounding box center [371, 129] width 154 height 14
click at [441, 114] on span at bounding box center [438, 115] width 7 height 7
click at [441, 114] on input "الفيزياء ليست المثل الوحيد الذي قد يتأثر في مجال العلوم التطبيقية" at bounding box center [438, 115] width 7 height 7
radio input "true"
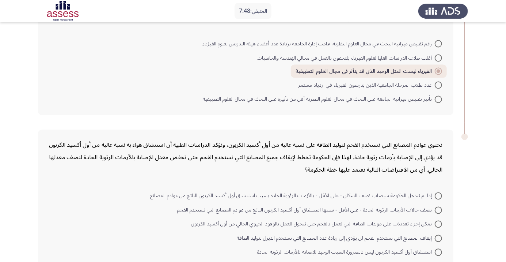
scroll to position [535, 0]
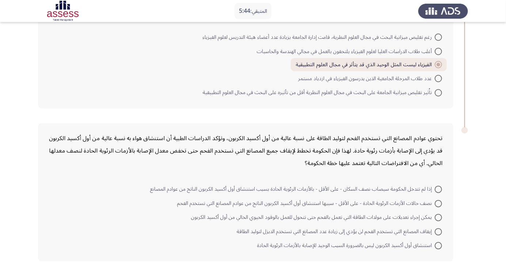
click at [439, 202] on span at bounding box center [438, 203] width 7 height 7
click at [439, 202] on input "نصف حالات الأزمات الرئوية الحادة - على الأقل - سببها استنشاق أول أكسيد الكربون …" at bounding box center [438, 203] width 7 height 7
radio input "true"
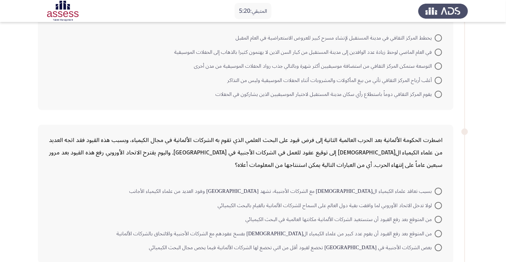
scroll to position [398, 0]
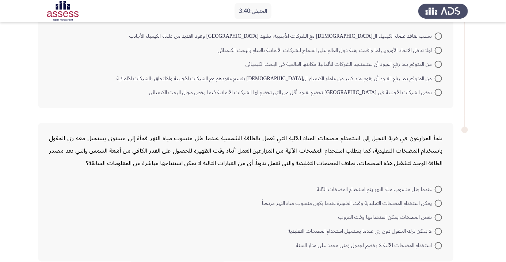
click at [430, 247] on span "استخدام المضخات الآلية لا يخضع لجدول زمني محدد على مدار السنة" at bounding box center [365, 245] width 139 height 9
click at [435, 247] on input "استخدام المضخات الآلية لا يخضع لجدول زمني محدد على مدار السنة" at bounding box center [438, 245] width 7 height 7
radio input "true"
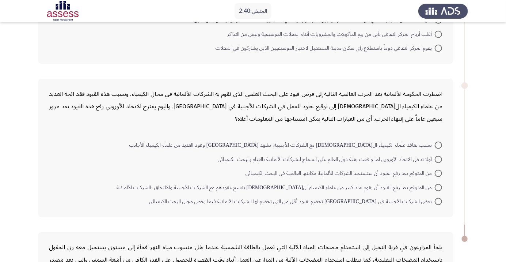
scroll to position [290, 0]
click at [439, 185] on span at bounding box center [438, 186] width 7 height 7
click at [439, 185] on input "من المتوقع بعد رفع القيود أن يقوم عدد كبير من علماء الكيمياء الألمان بفسخ عقوده…" at bounding box center [438, 186] width 7 height 7
radio input "true"
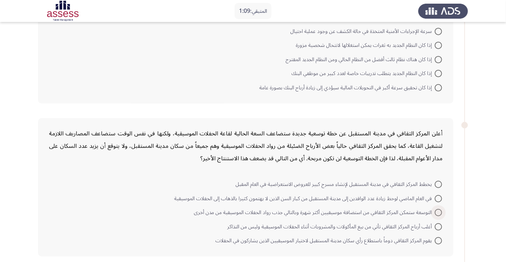
scroll to position [117, 0]
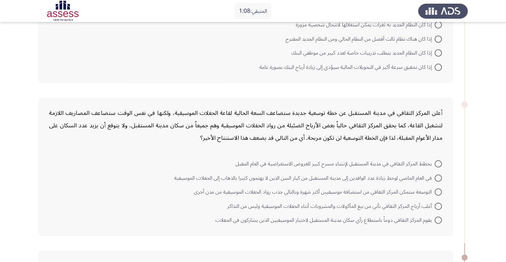
click at [439, 163] on span at bounding box center [438, 163] width 7 height 7
click at [439, 163] on input "يخطط المركز الثقافي في مدينة المستقبل لإنشاء مسرح كبير للعروض الاستعراضية في ال…" at bounding box center [438, 163] width 7 height 7
radio input "true"
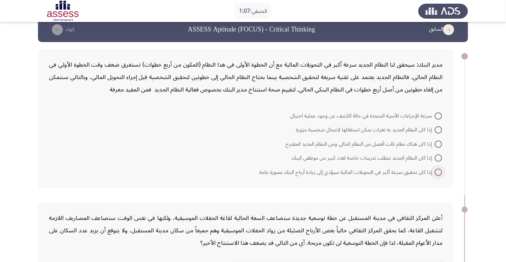
scroll to position [9, 0]
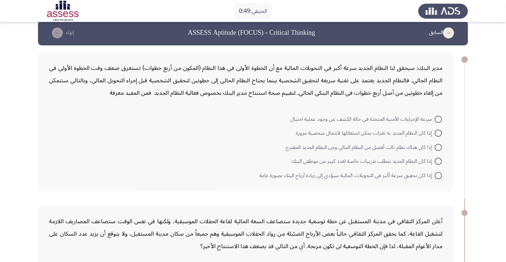
click at [60, 128] on form "سرعة الإجراءات الأمنية المتخذة في حالة الكشف عن وجود عملية احتيال إذا كان النظا…" at bounding box center [246, 147] width 394 height 71
click at [439, 161] on span at bounding box center [438, 161] width 7 height 7
click at [439, 161] on input "إذا كان النظام الجديد يتطلب تدريبات خاصة لعدد كبير من موظفي البنك" at bounding box center [438, 161] width 7 height 7
radio input "true"
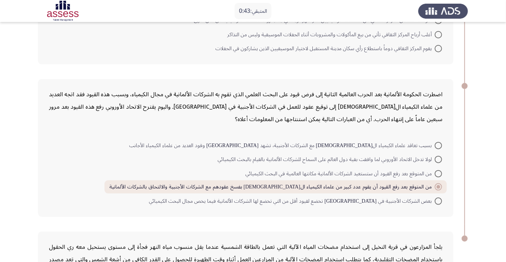
scroll to position [394, 0]
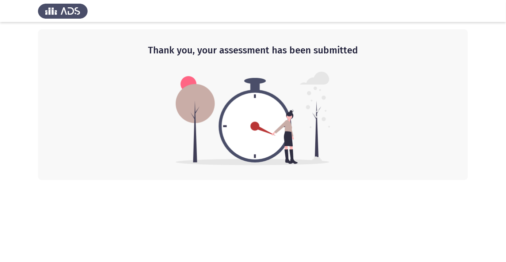
click at [246, 124] on img at bounding box center [253, 119] width 155 height 94
click at [63, 12] on img at bounding box center [63, 11] width 50 height 20
click at [62, 16] on img at bounding box center [63, 11] width 50 height 20
click at [58, 11] on img at bounding box center [63, 11] width 50 height 20
